Goal: Task Accomplishment & Management: Manage account settings

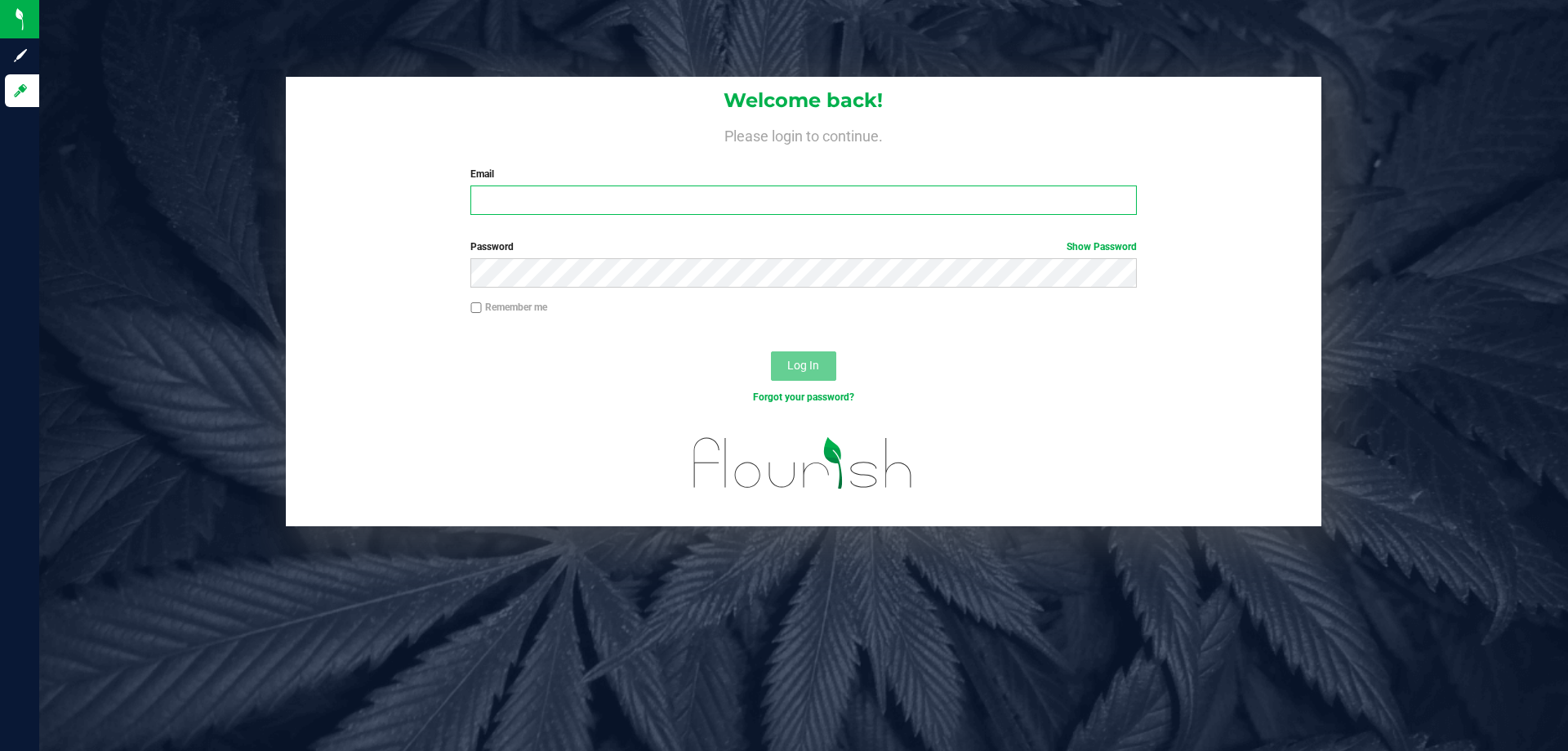
click at [539, 205] on input "Email" at bounding box center [803, 199] width 666 height 29
type input "[EMAIL_ADDRESS][DOMAIN_NAME]"
click at [771, 352] on button "Log In" at bounding box center [804, 366] width 66 height 29
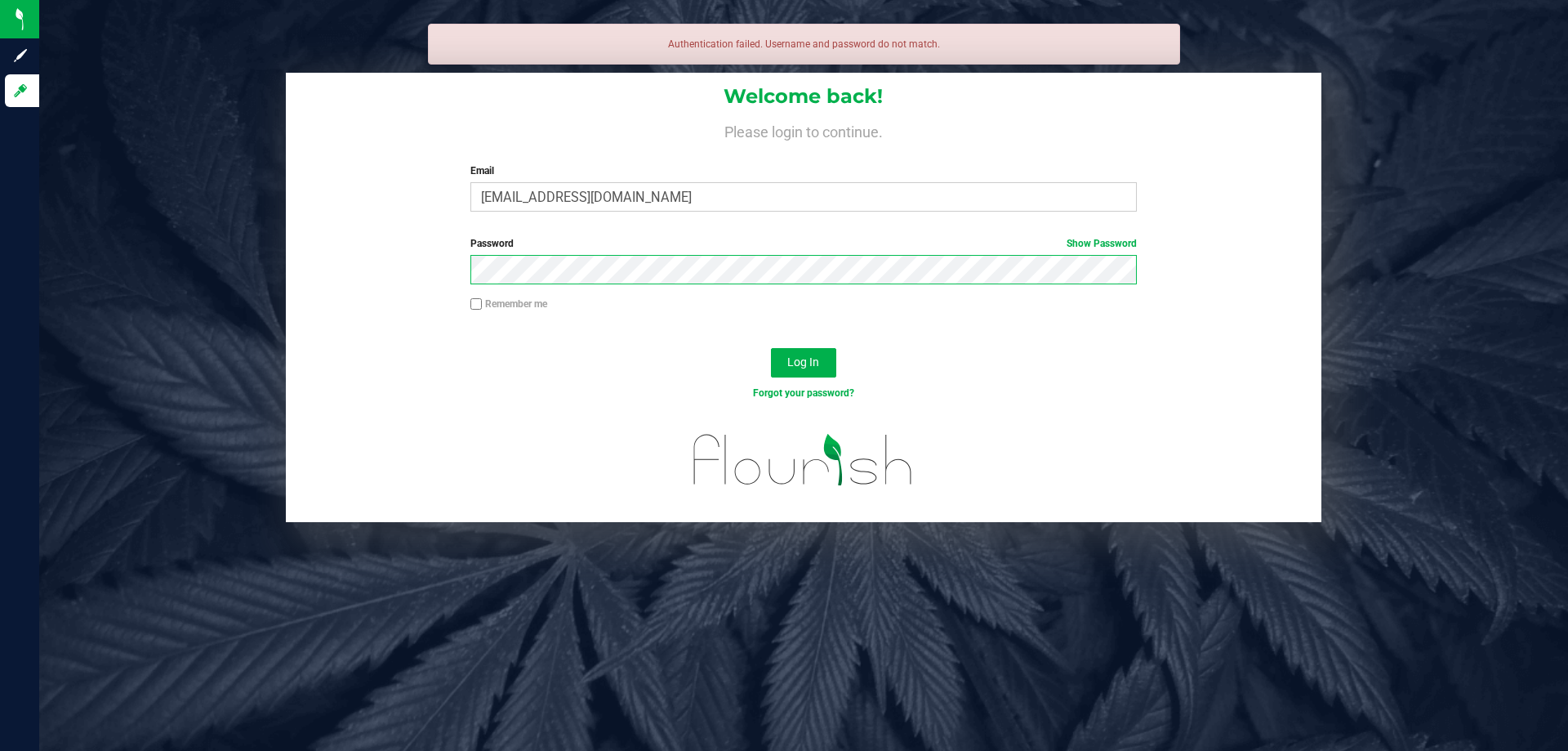
click at [771, 348] on button "Log In" at bounding box center [804, 362] width 66 height 29
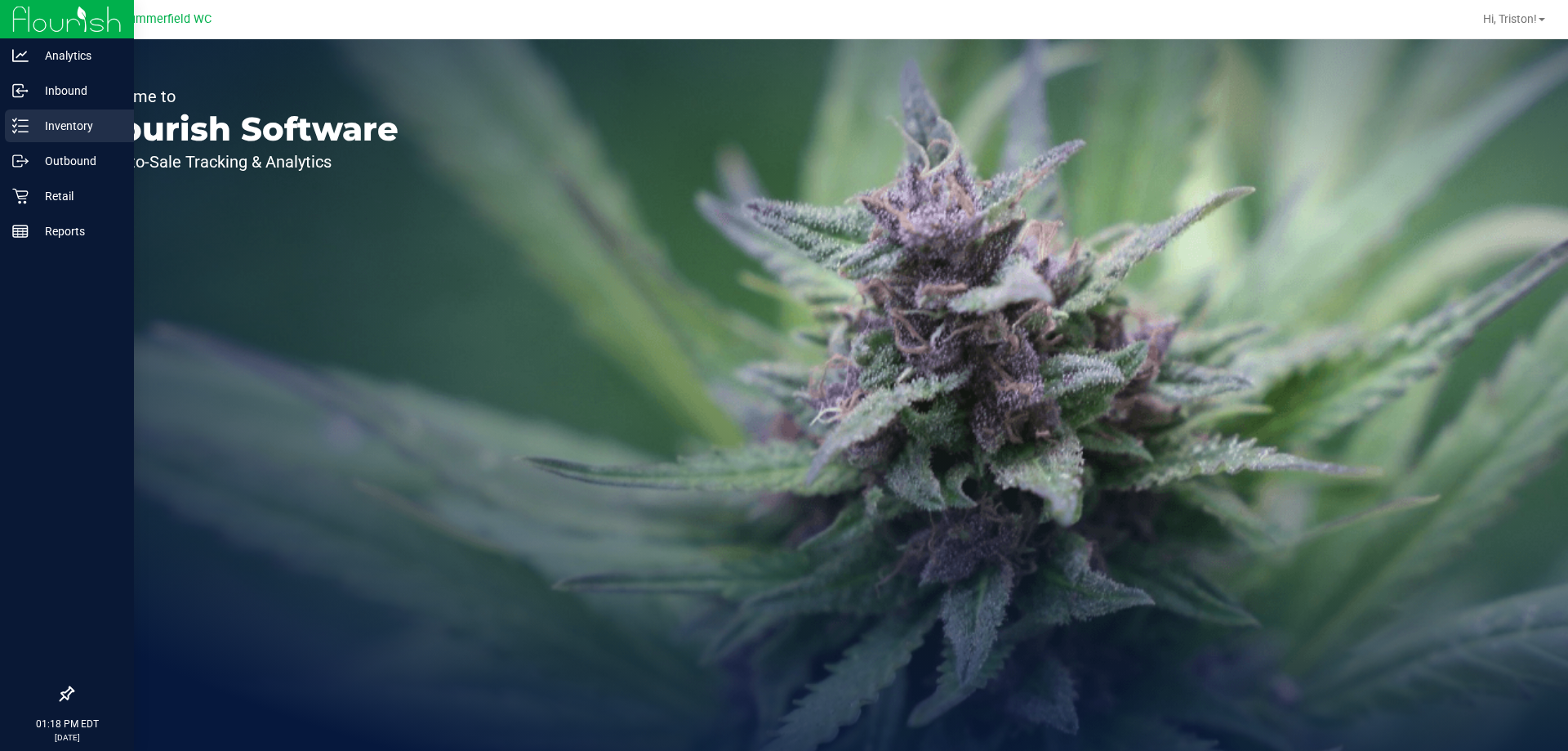
click at [30, 126] on p "Inventory" at bounding box center [77, 125] width 98 height 20
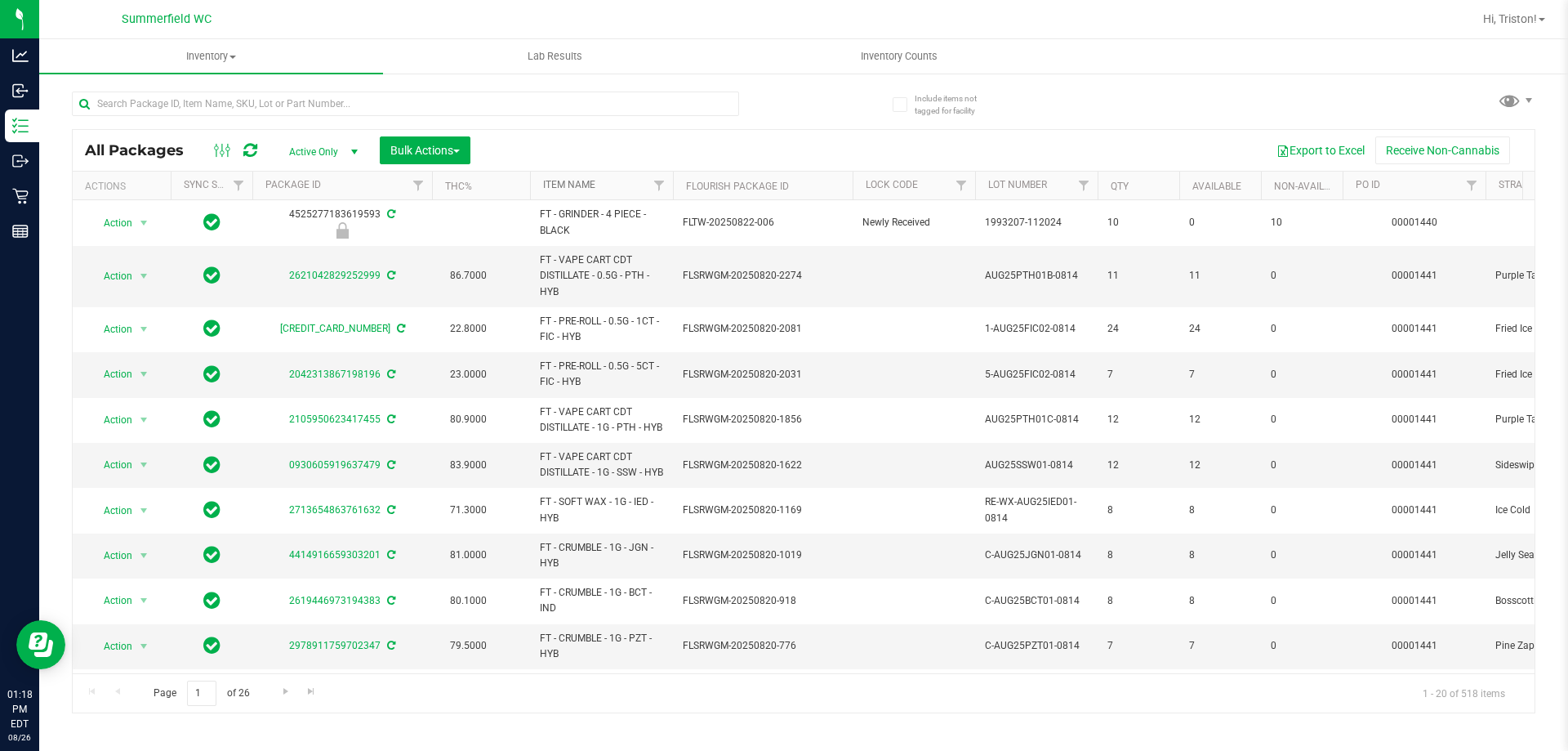
click at [573, 190] on link "Item Name" at bounding box center [569, 184] width 53 height 11
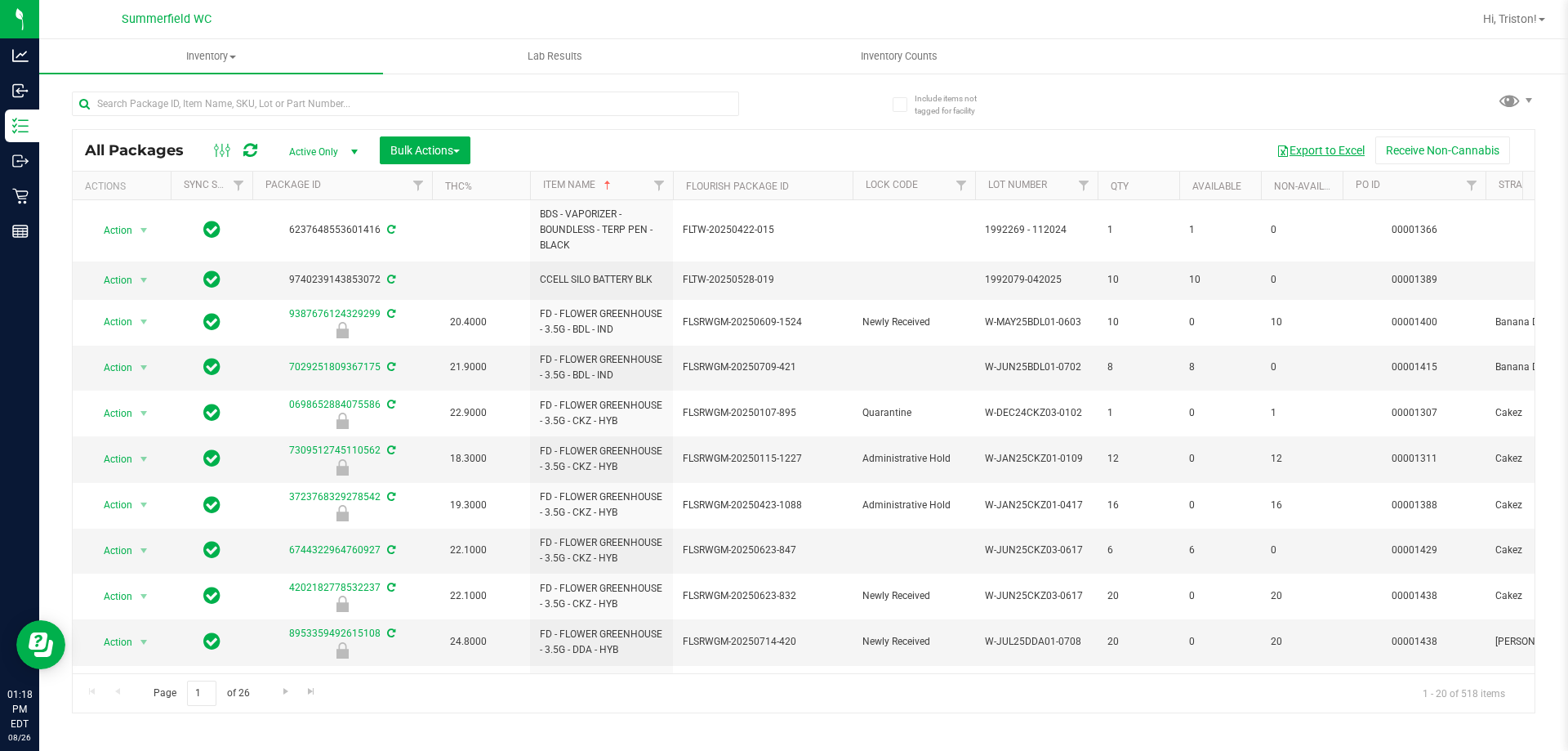
click at [1284, 148] on span "button" at bounding box center [1283, 151] width 13 height 13
click at [895, 59] on span "Inventory Counts" at bounding box center [899, 56] width 121 height 15
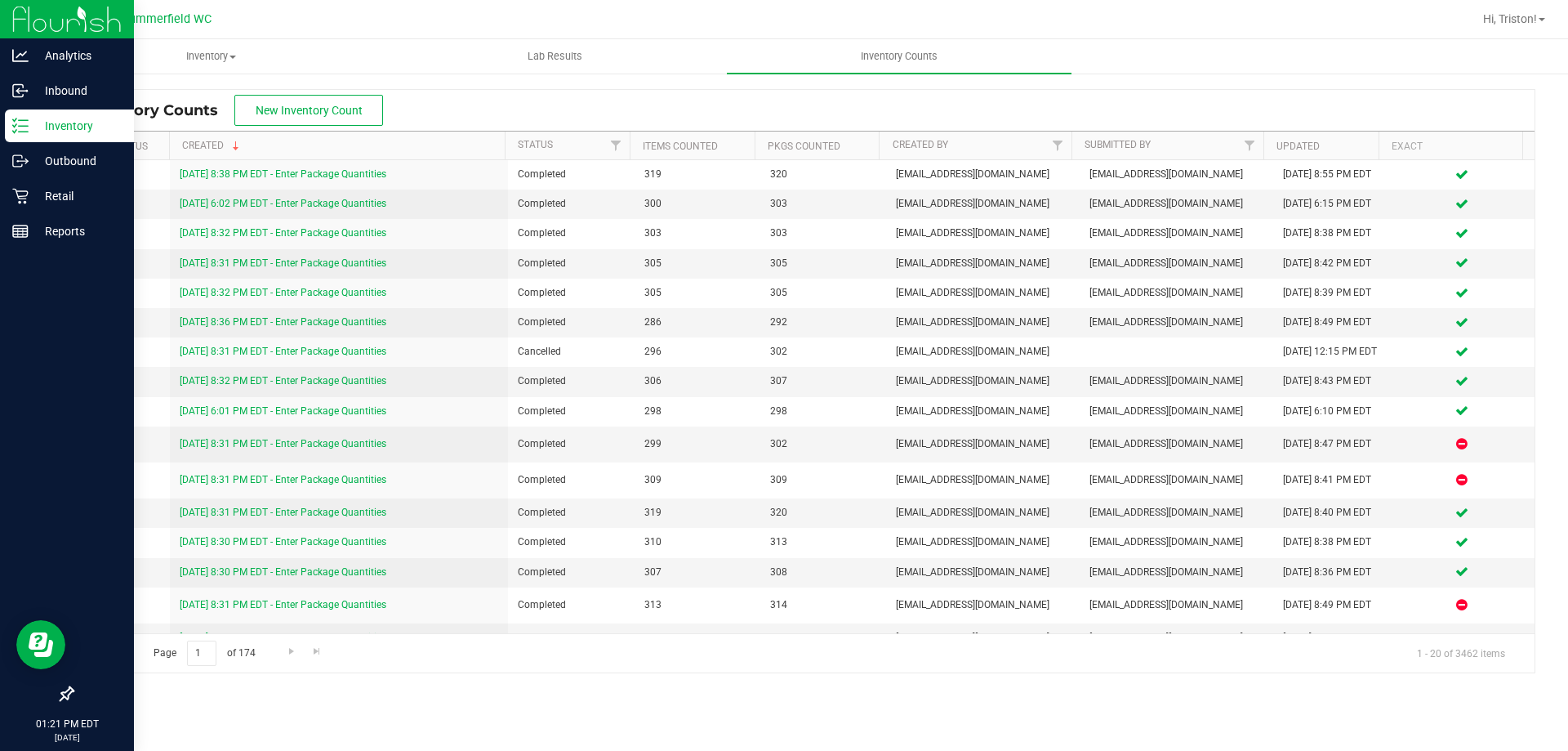
click at [27, 122] on icon at bounding box center [20, 125] width 16 height 16
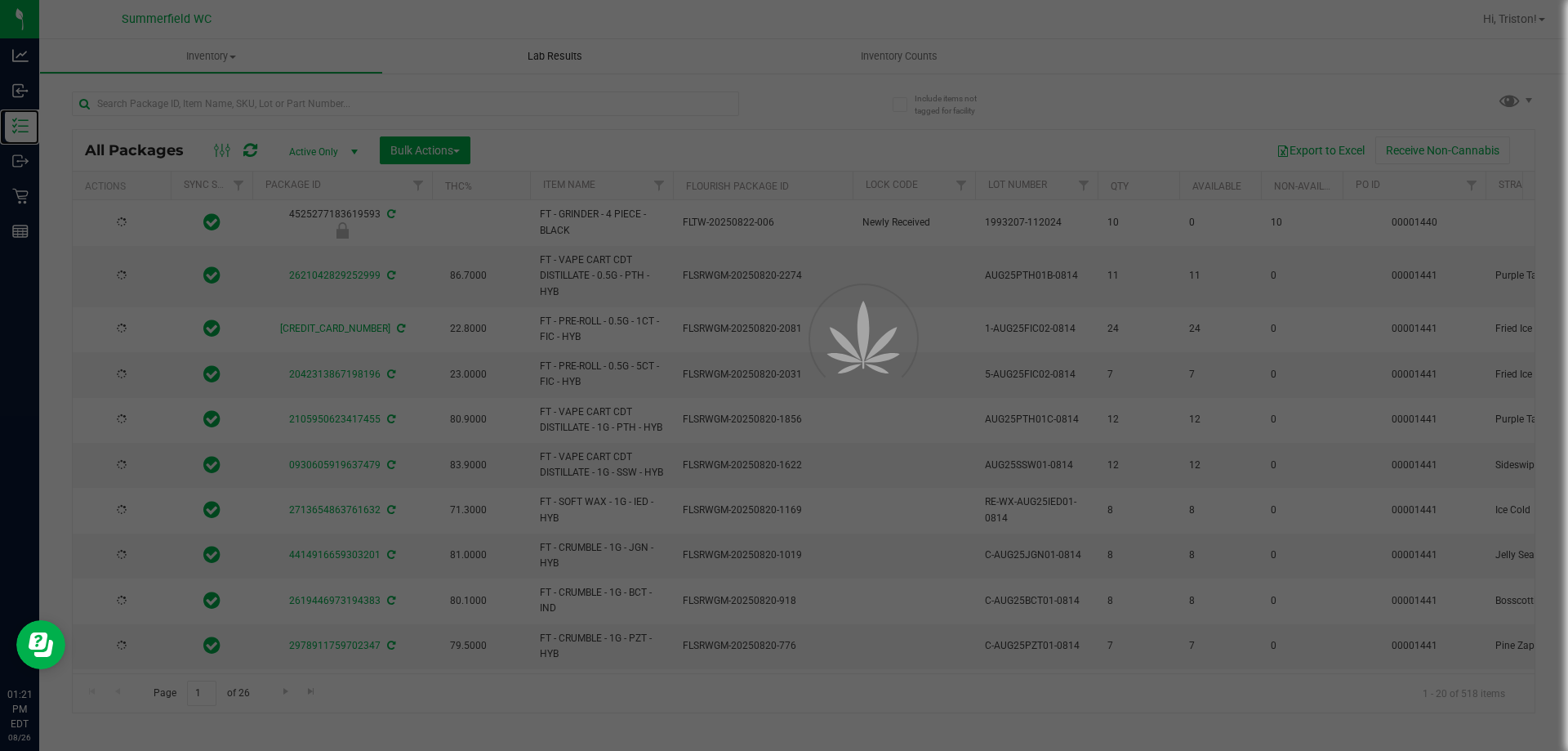
type input "[DATE]"
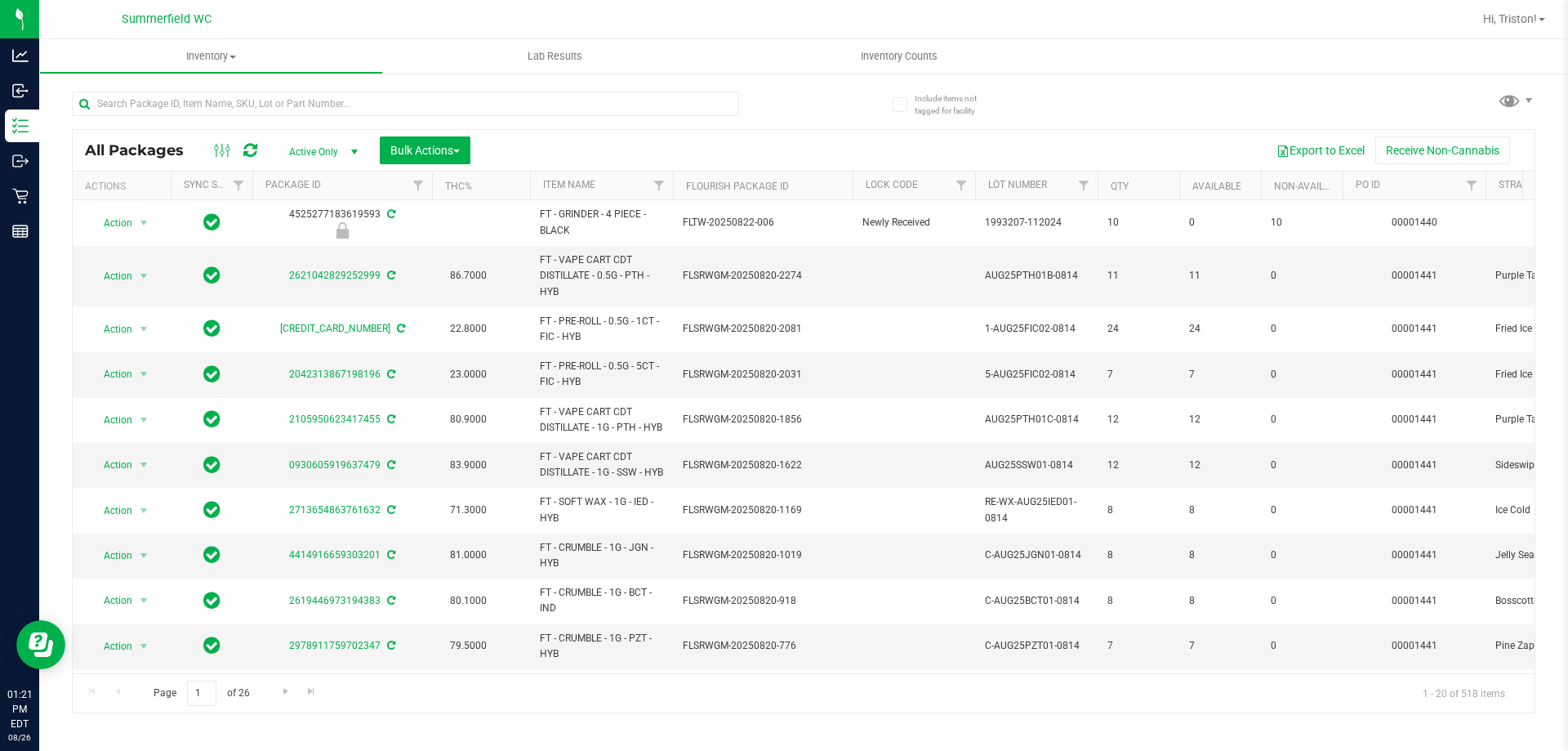
click at [781, 126] on div at bounding box center [438, 103] width 732 height 53
click at [781, 122] on div at bounding box center [438, 103] width 732 height 53
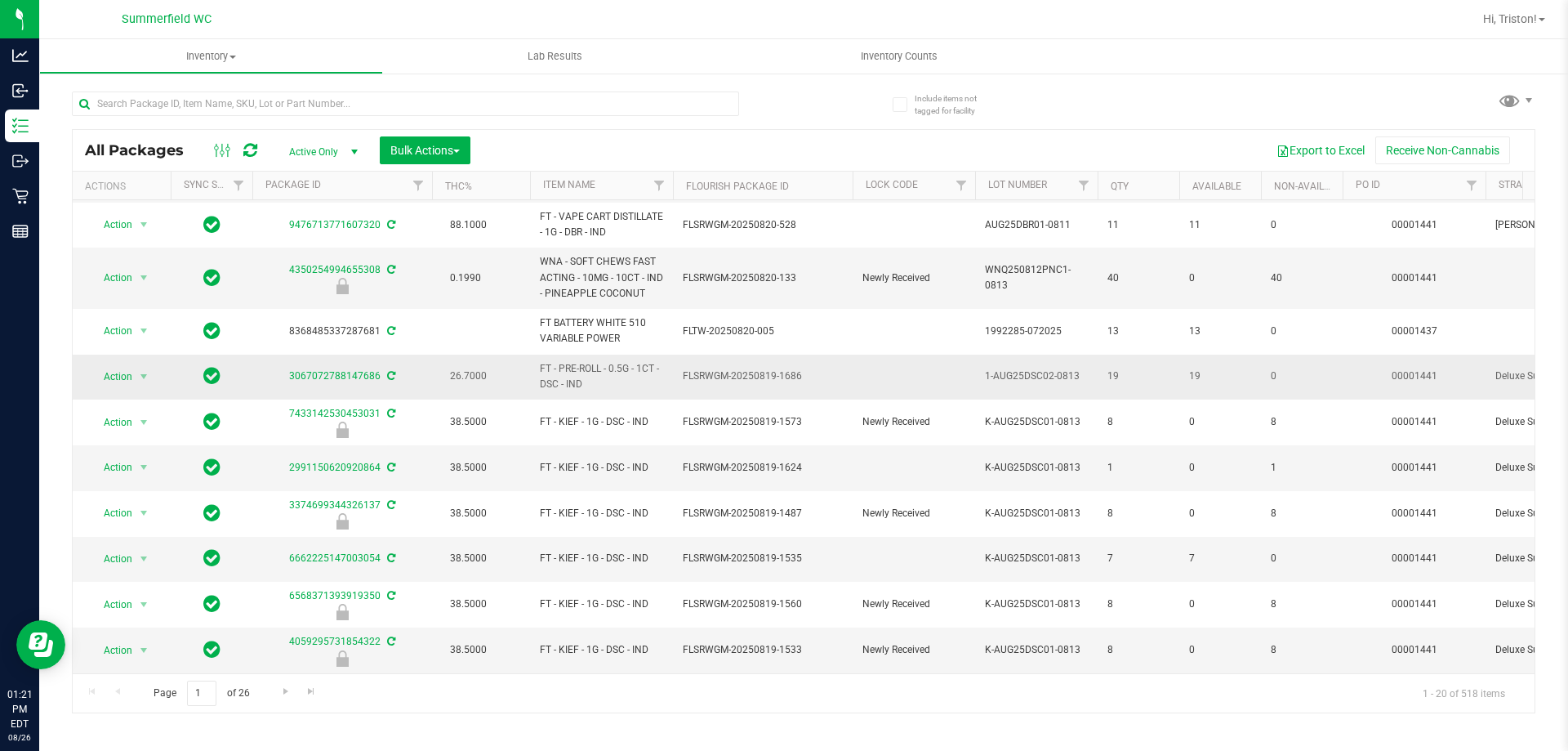
scroll to position [510, 0]
click at [281, 685] on span "Go to the next page" at bounding box center [286, 692] width 13 height 13
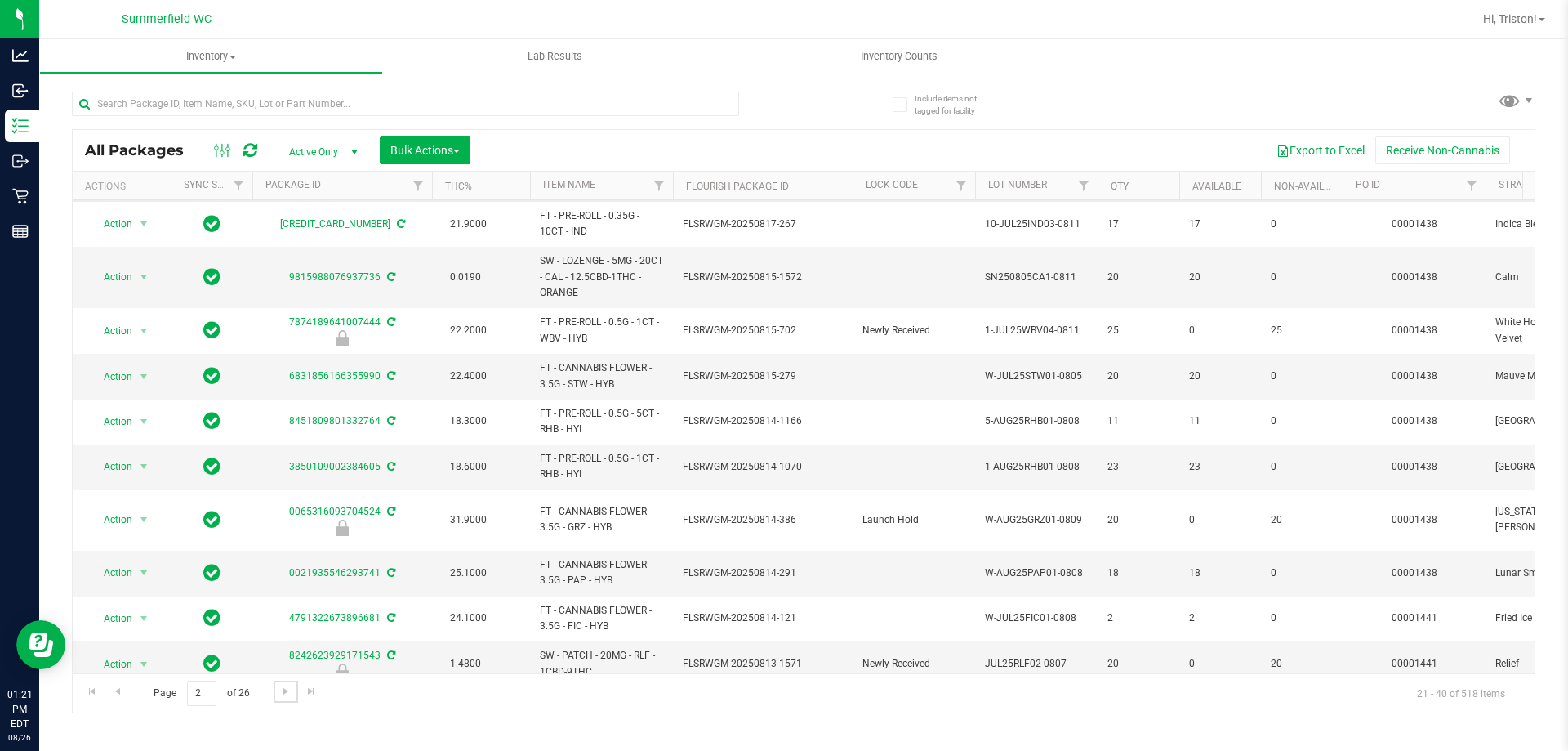
scroll to position [491, 0]
